Goal: Navigation & Orientation: Find specific page/section

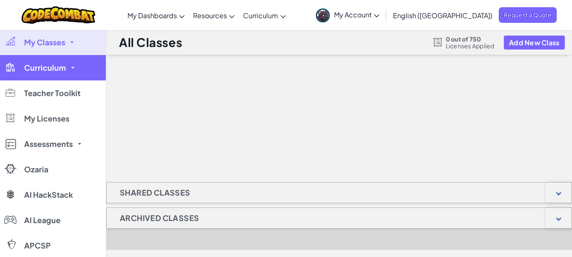
click at [61, 64] on span "Curriculum" at bounding box center [45, 68] width 42 height 8
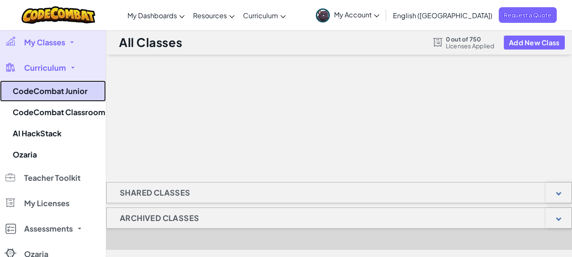
click at [86, 93] on link "CodeCombat Junior" at bounding box center [53, 90] width 106 height 21
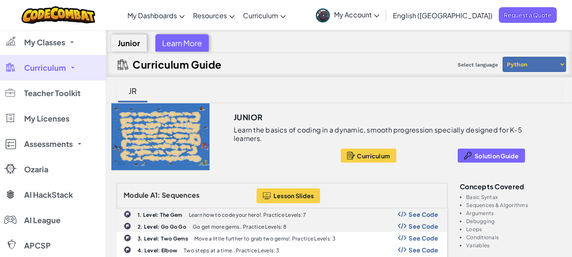
click at [379, 13] on span "My Account" at bounding box center [356, 14] width 45 height 9
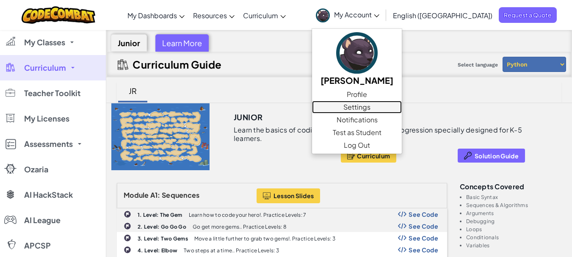
click at [402, 109] on link "Settings" at bounding box center [357, 107] width 90 height 13
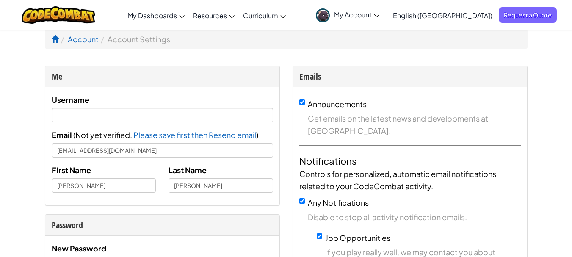
click at [379, 17] on span "My Account" at bounding box center [356, 14] width 45 height 9
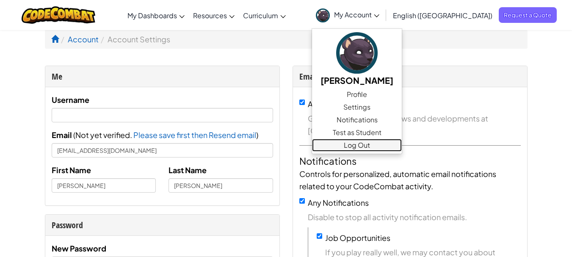
click at [400, 143] on link "Log Out" at bounding box center [357, 145] width 90 height 13
